Goal: Transaction & Acquisition: Purchase product/service

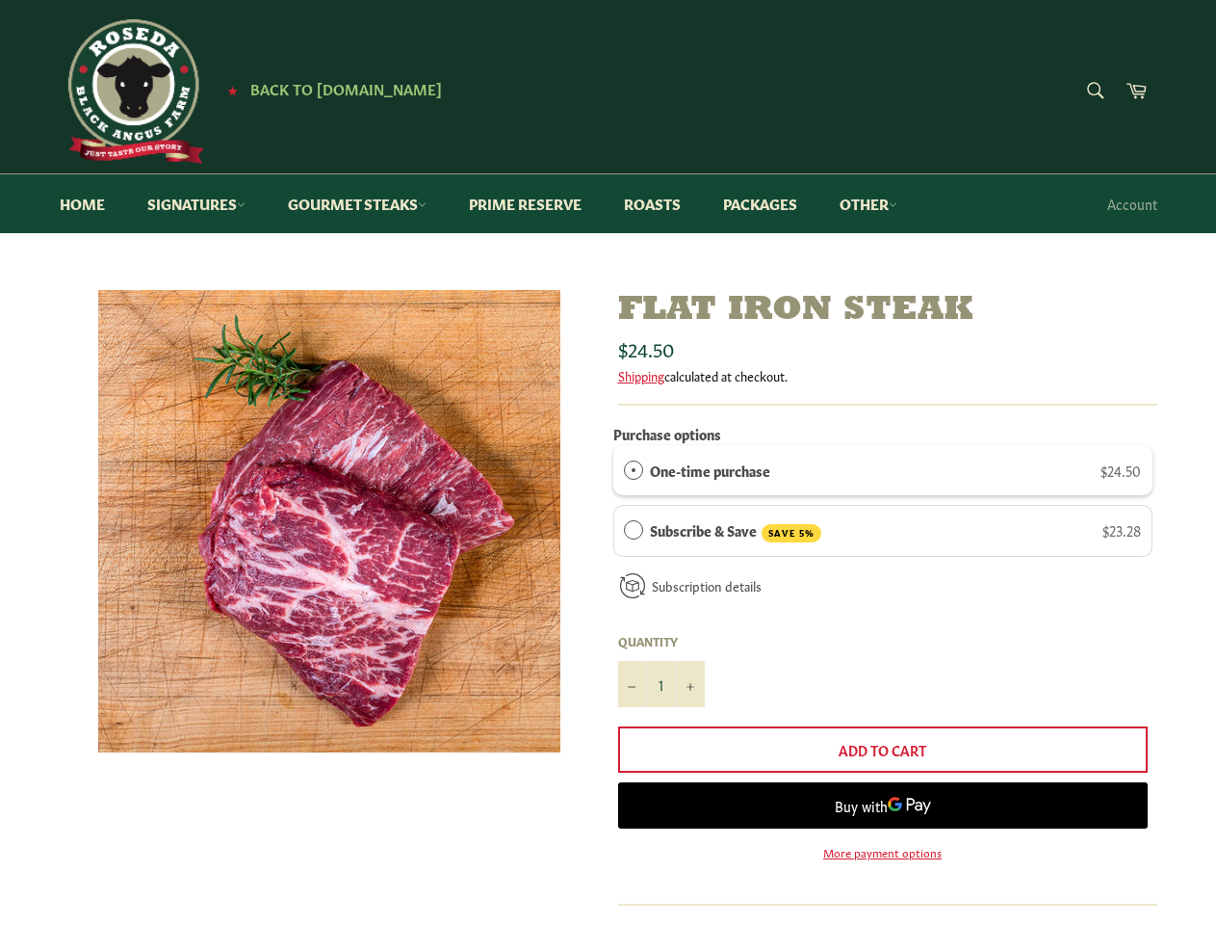
click at [883, 470] on div "One-time purchase $24.50" at bounding box center [895, 469] width 491 height 21
click at [883, 531] on div "Subscribe & Save SAVE 5% $23.28" at bounding box center [895, 530] width 491 height 23
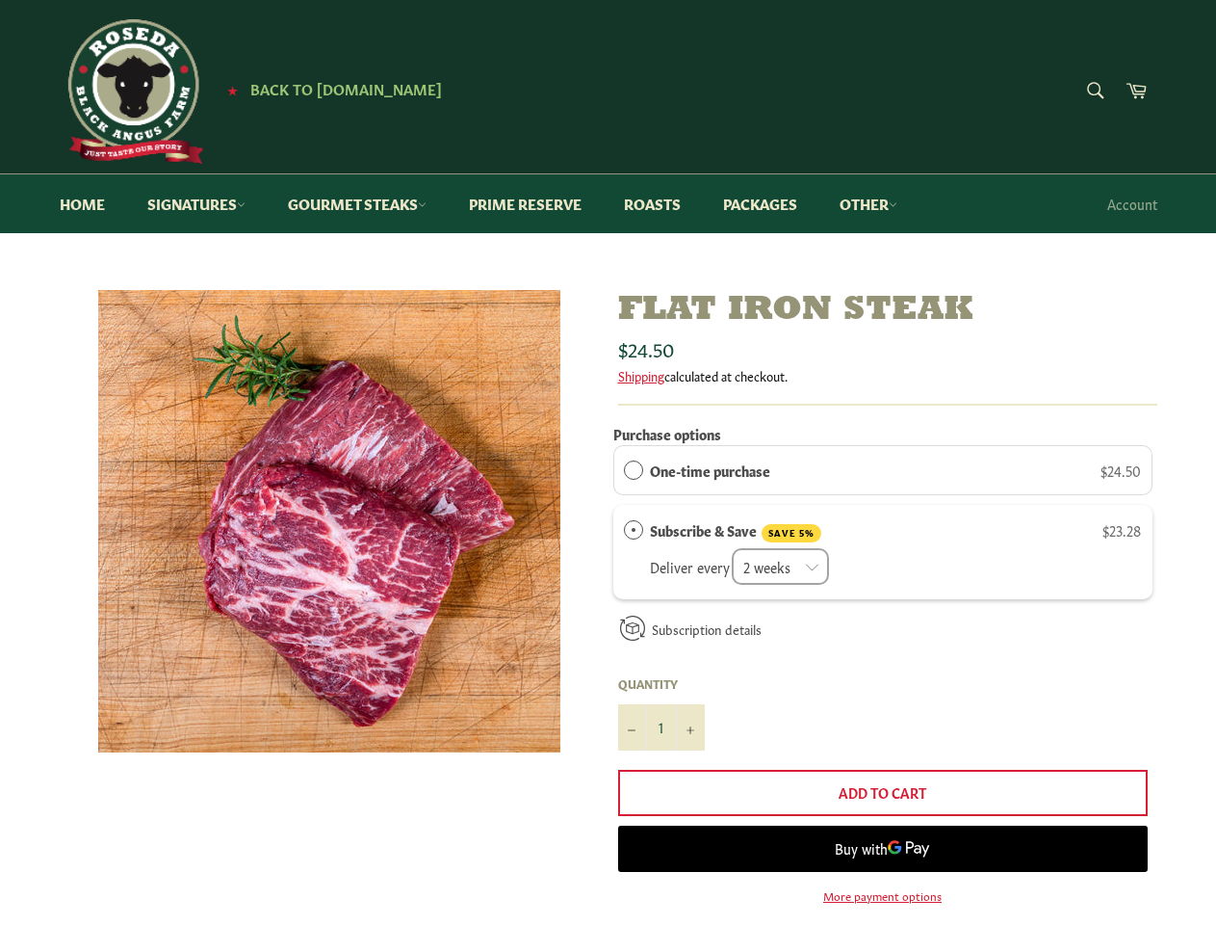
click at [662, 684] on label "Quantity" at bounding box center [661, 683] width 87 height 16
click at [662, 704] on input "1" at bounding box center [661, 727] width 87 height 46
click at [633, 684] on label "Quantity" at bounding box center [661, 683] width 87 height 16
click at [633, 704] on input "1" at bounding box center [661, 727] width 87 height 46
click at [691, 684] on label "Quantity" at bounding box center [661, 683] width 87 height 16
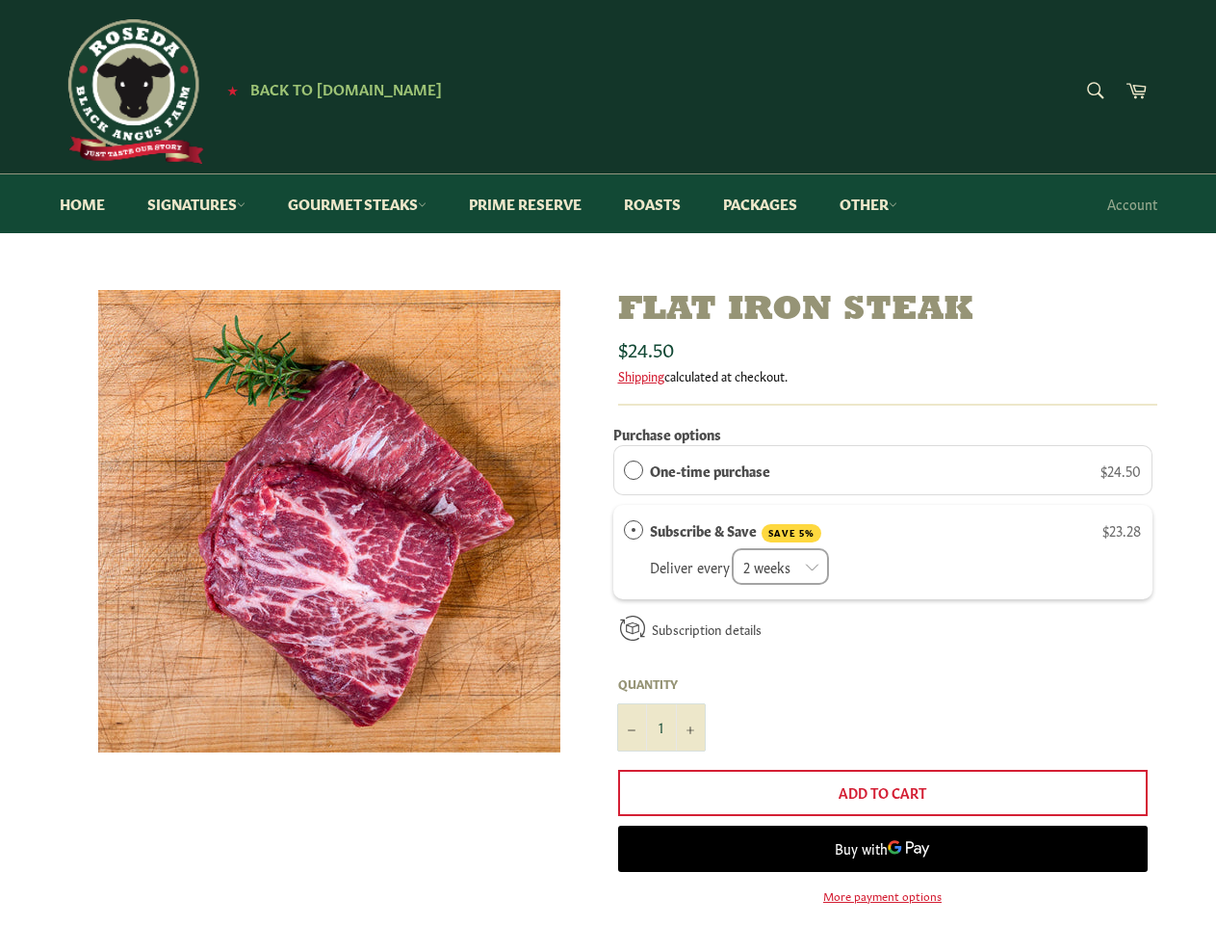
click at [691, 704] on input "1" at bounding box center [661, 727] width 87 height 46
click at [883, 851] on span "Buy with" at bounding box center [861, 848] width 53 height 18
